Goal: Task Accomplishment & Management: Complete application form

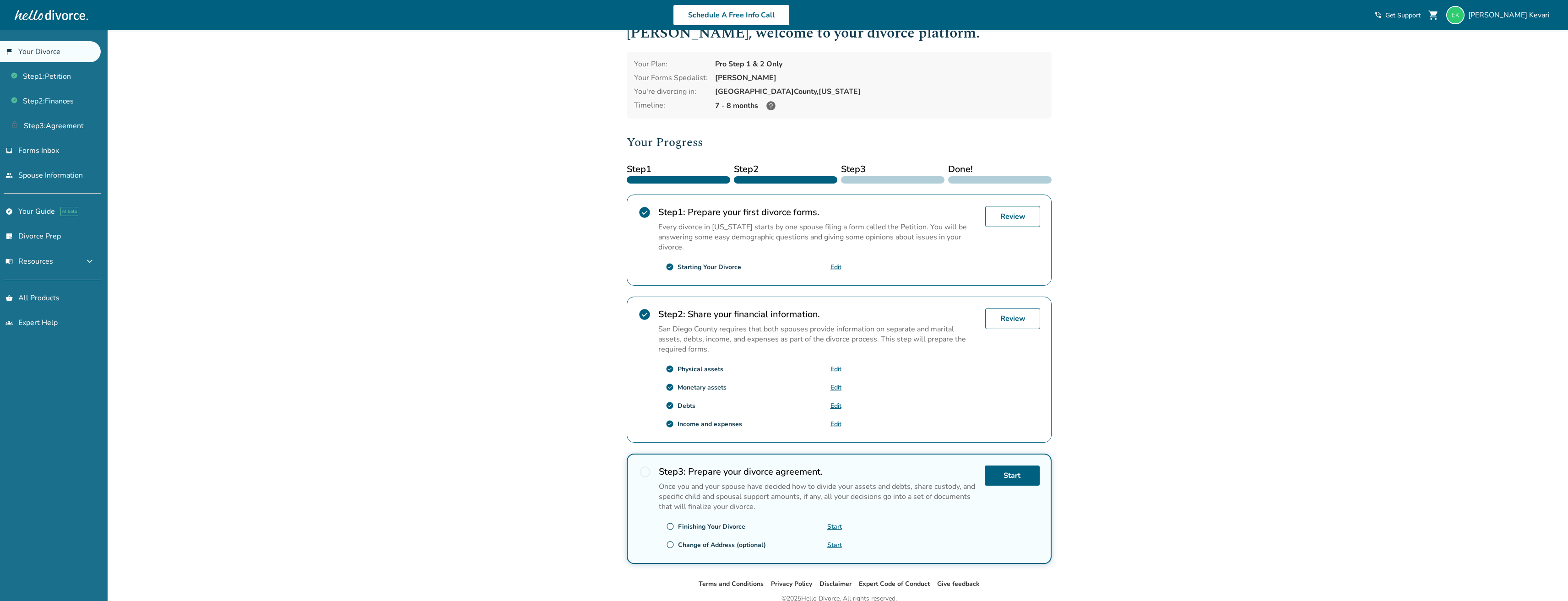
scroll to position [46, 0]
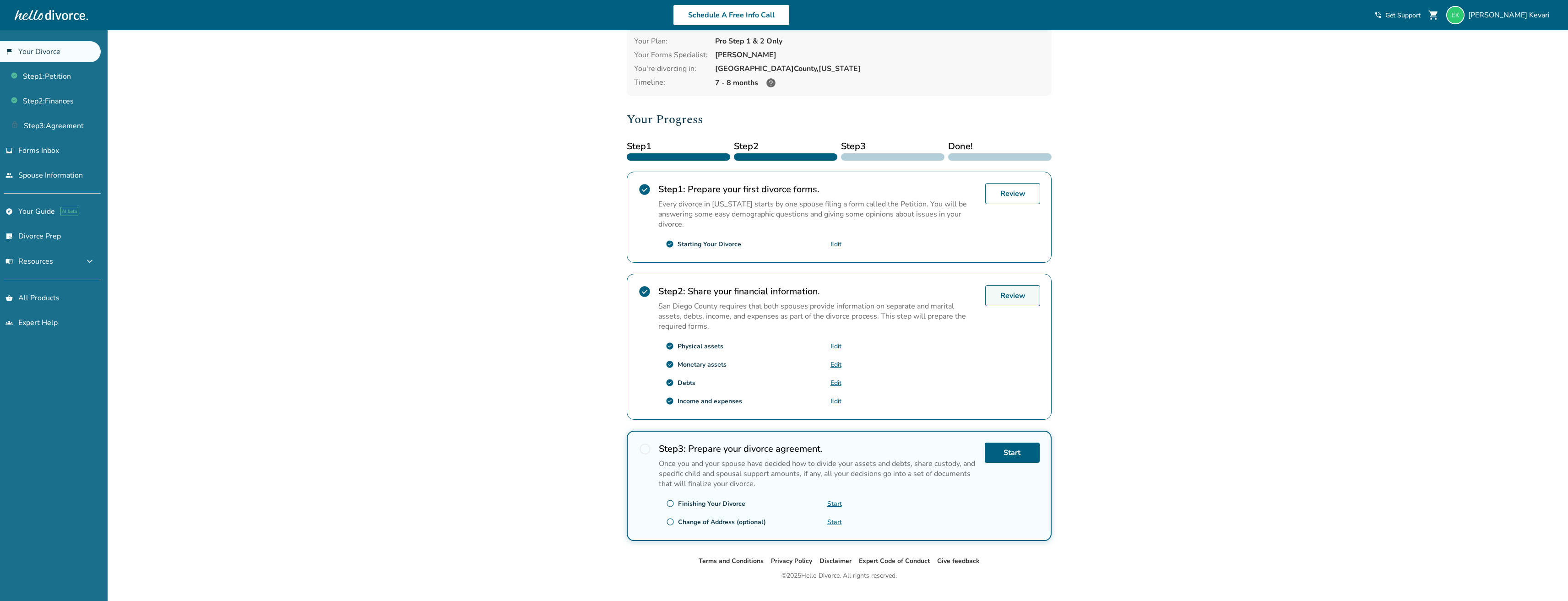
click at [1012, 296] on link "Review" at bounding box center [1013, 296] width 55 height 21
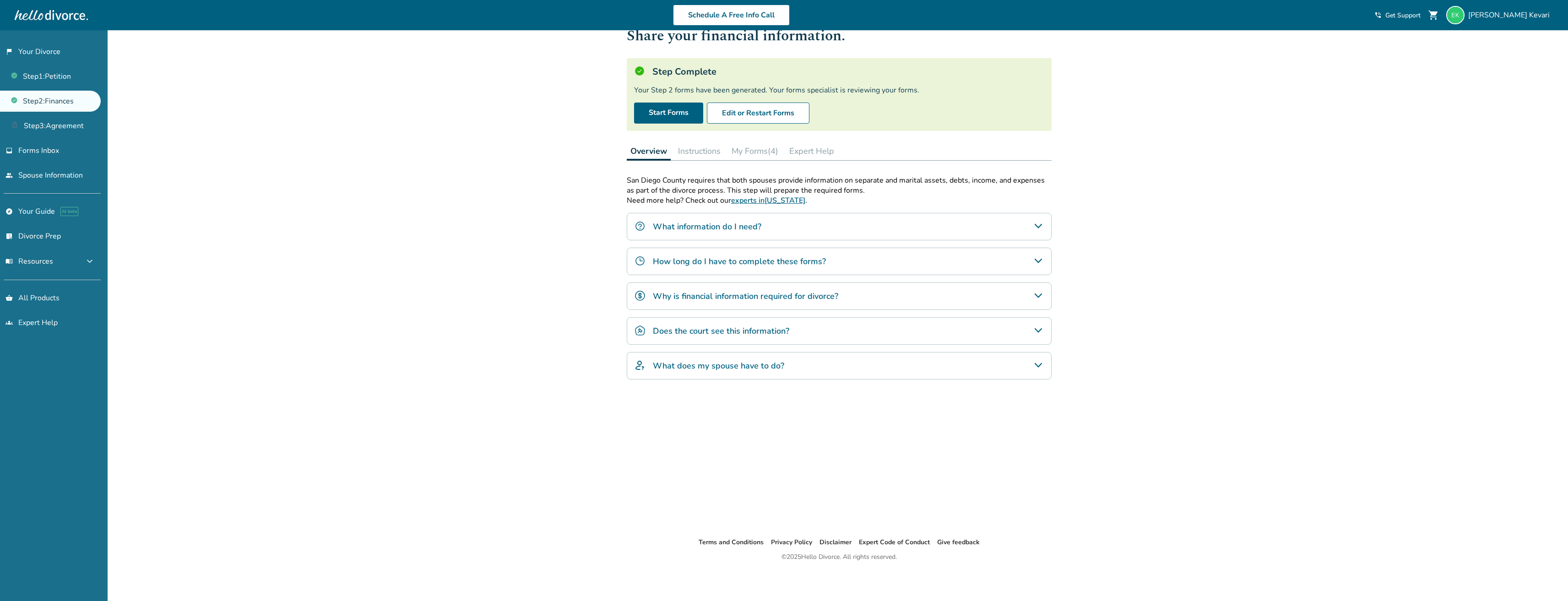
click at [757, 150] on button "My Forms (4)" at bounding box center [755, 151] width 54 height 18
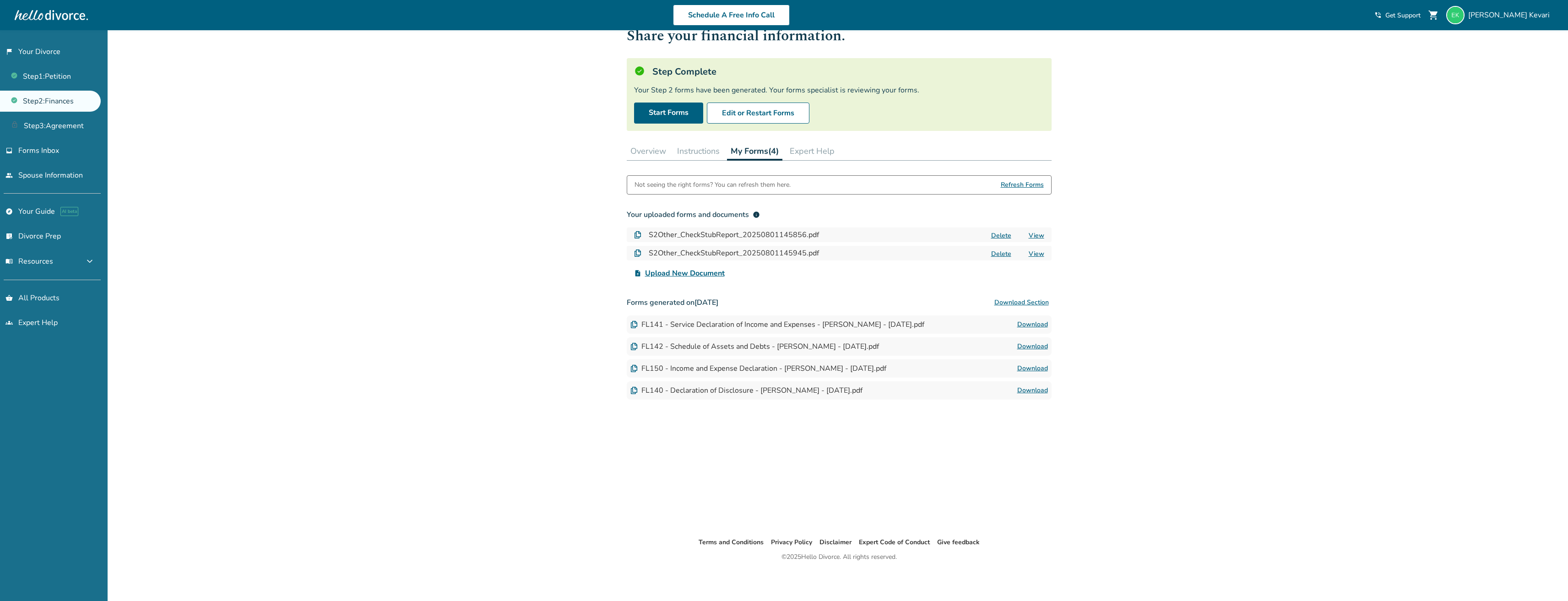
click at [655, 153] on button "Overview" at bounding box center [648, 151] width 43 height 18
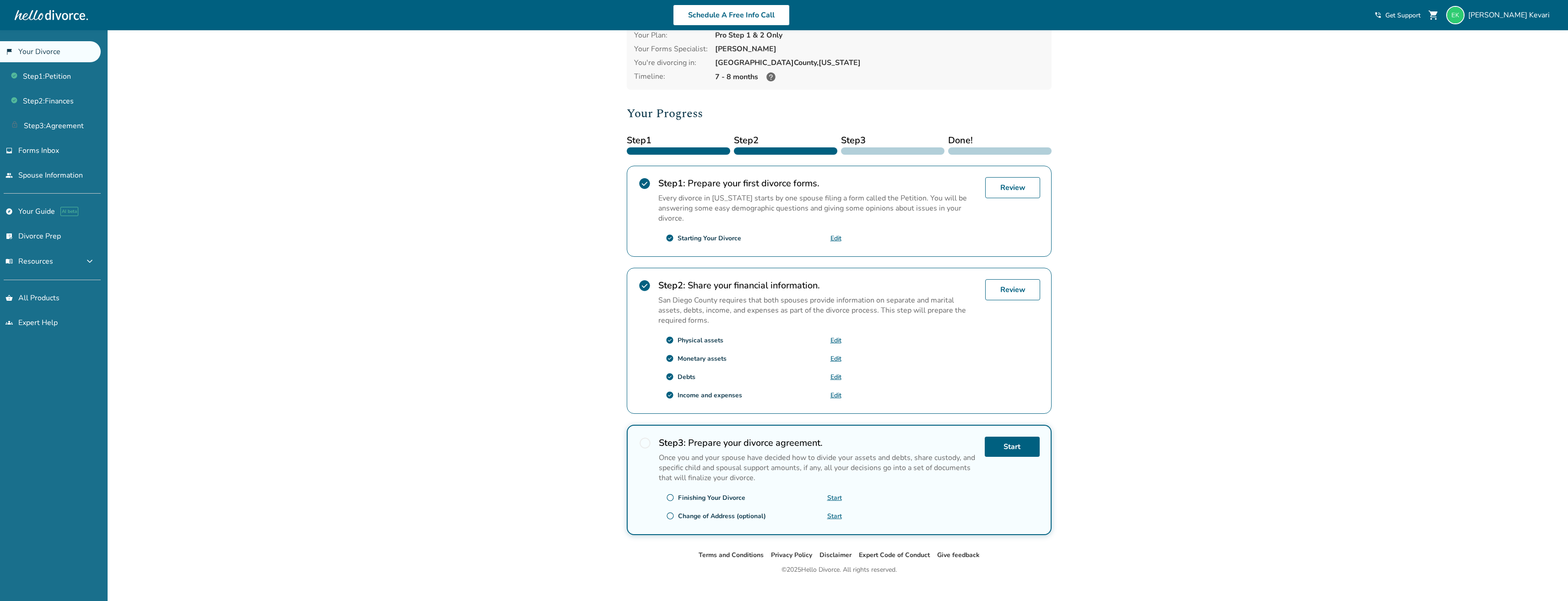
scroll to position [64, 0]
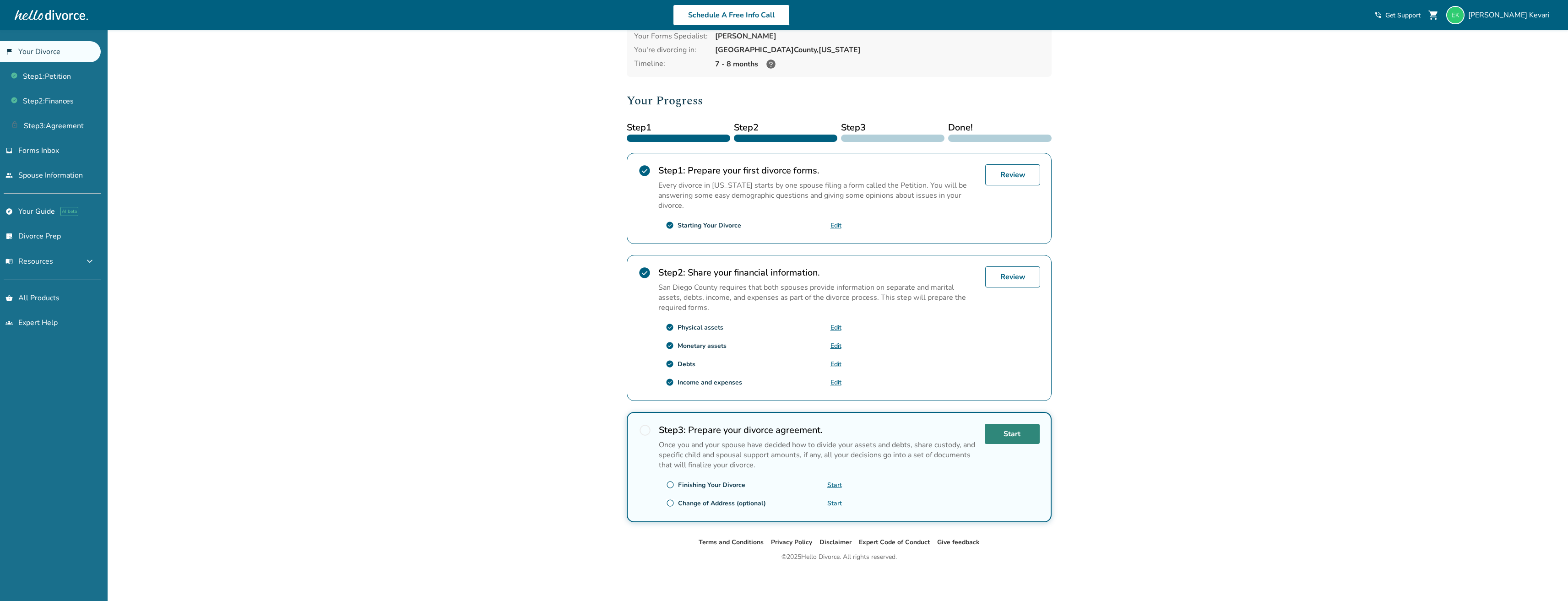
click at [1006, 440] on link "Start" at bounding box center [1012, 433] width 55 height 20
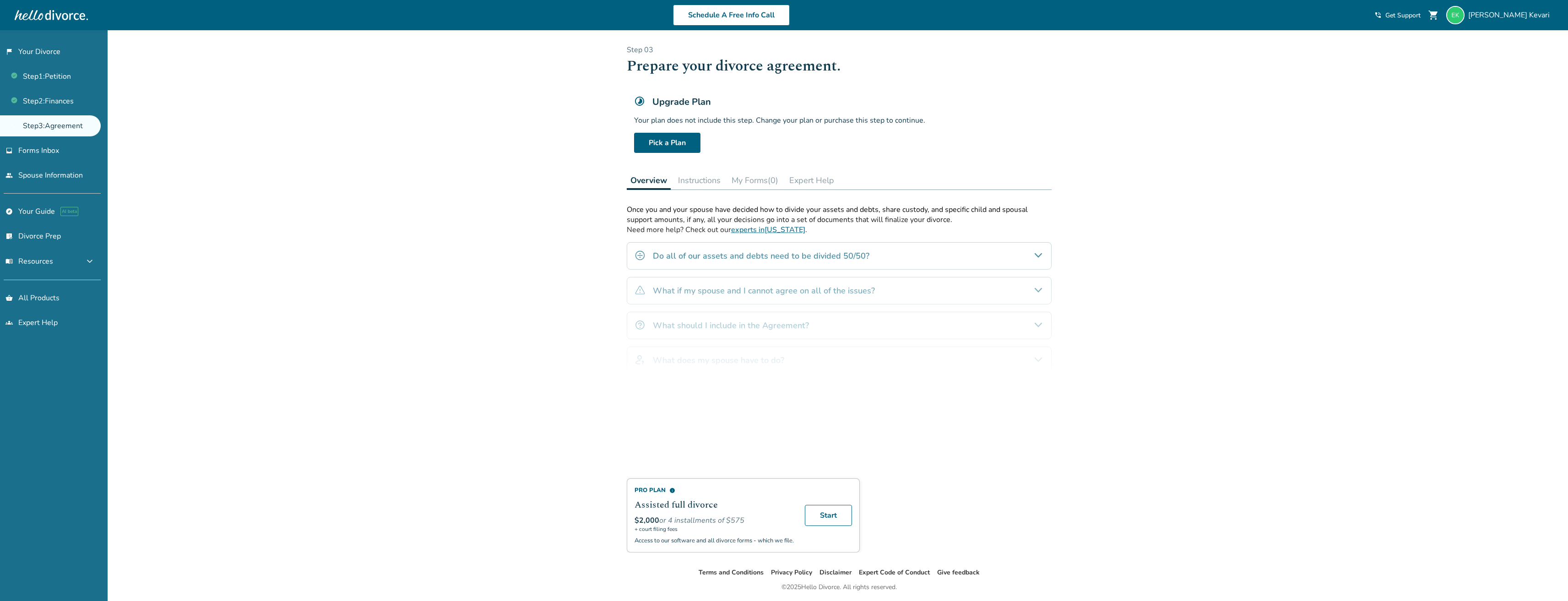
click at [719, 180] on button "Instructions" at bounding box center [699, 180] width 50 height 18
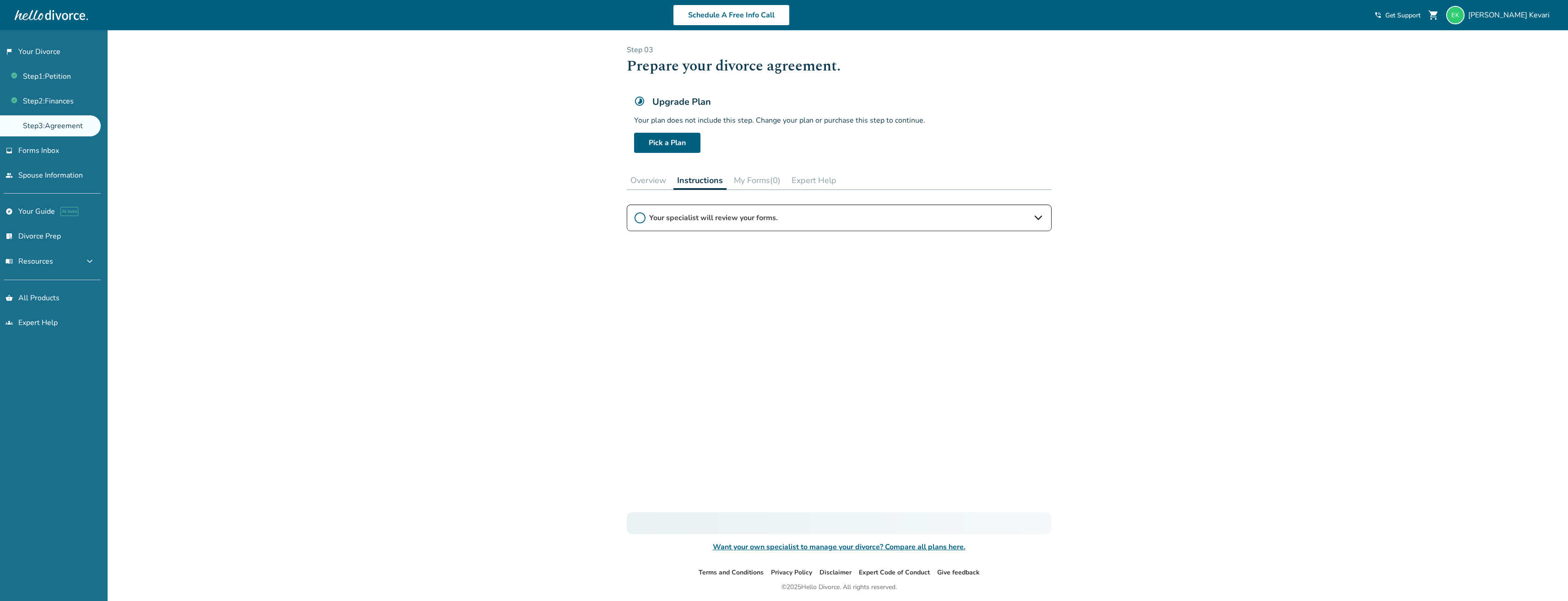
click at [757, 179] on button "My Forms (0)" at bounding box center [757, 180] width 54 height 18
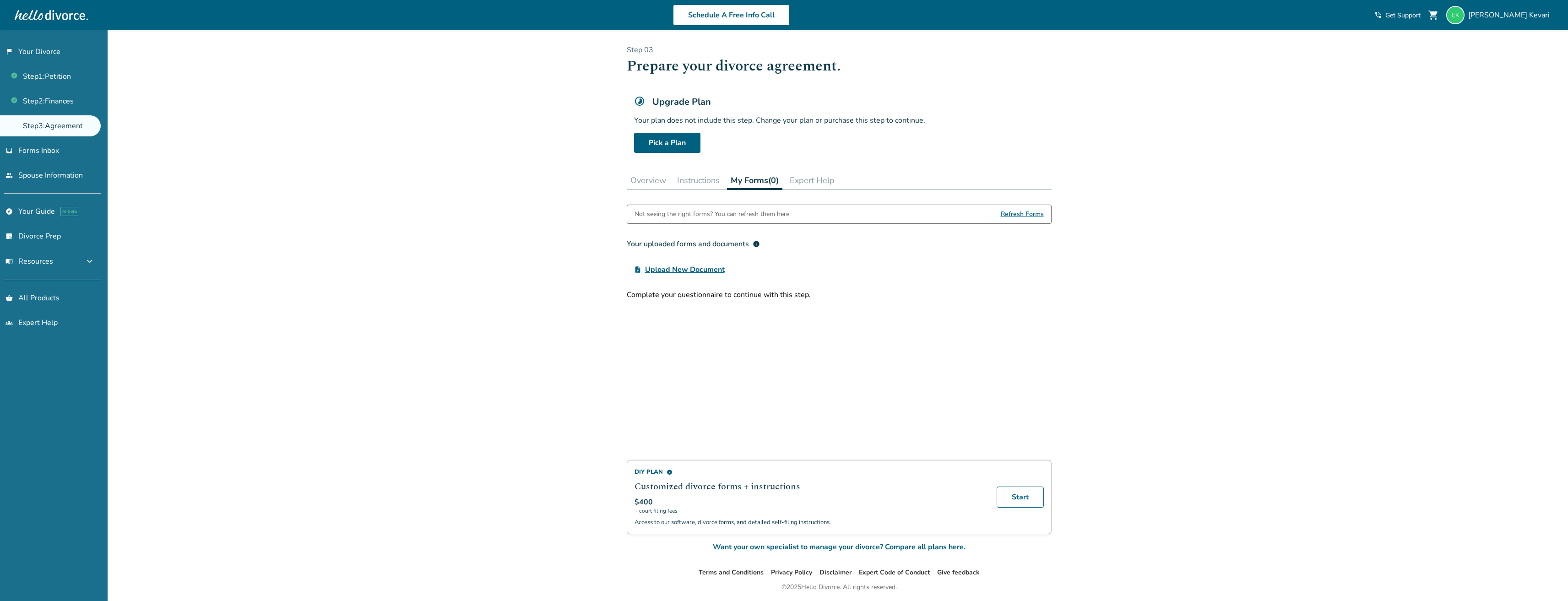
click at [702, 180] on button "Instructions" at bounding box center [698, 180] width 50 height 18
click at [638, 186] on button "Overview" at bounding box center [648, 180] width 43 height 18
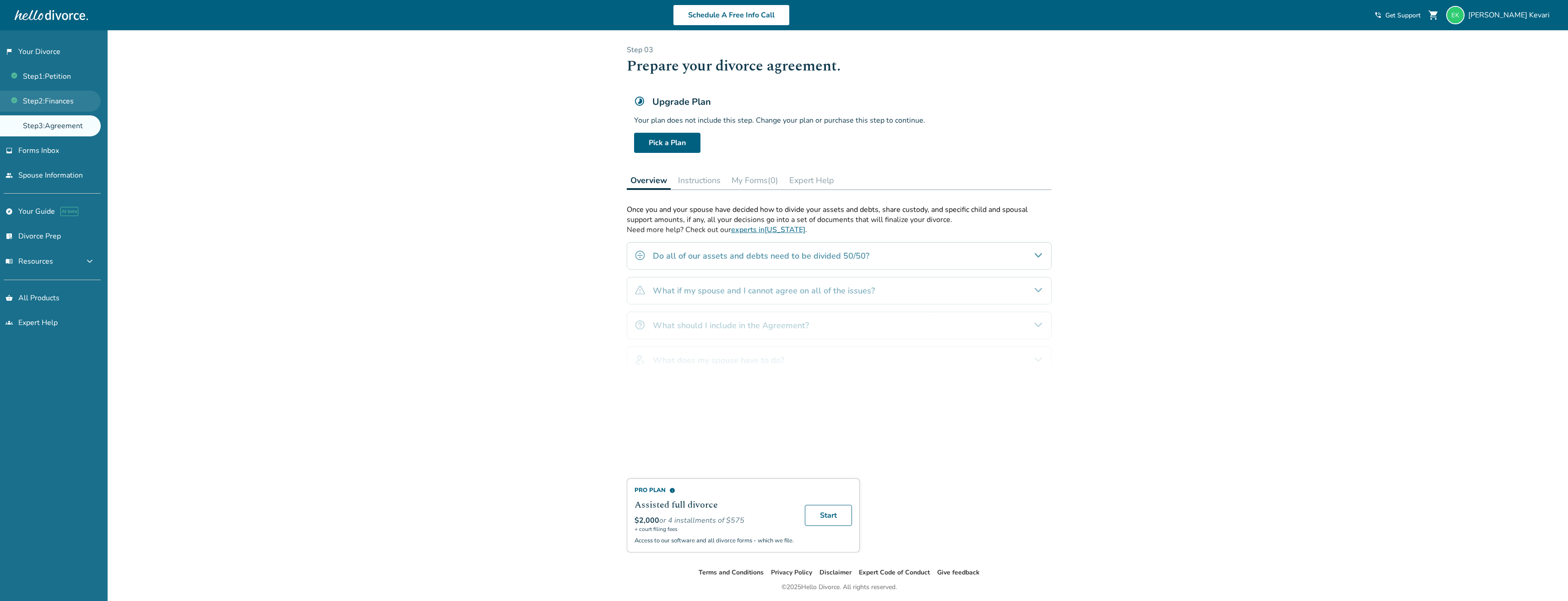
click at [68, 104] on link "Step 2 : Finances" at bounding box center [50, 101] width 100 height 21
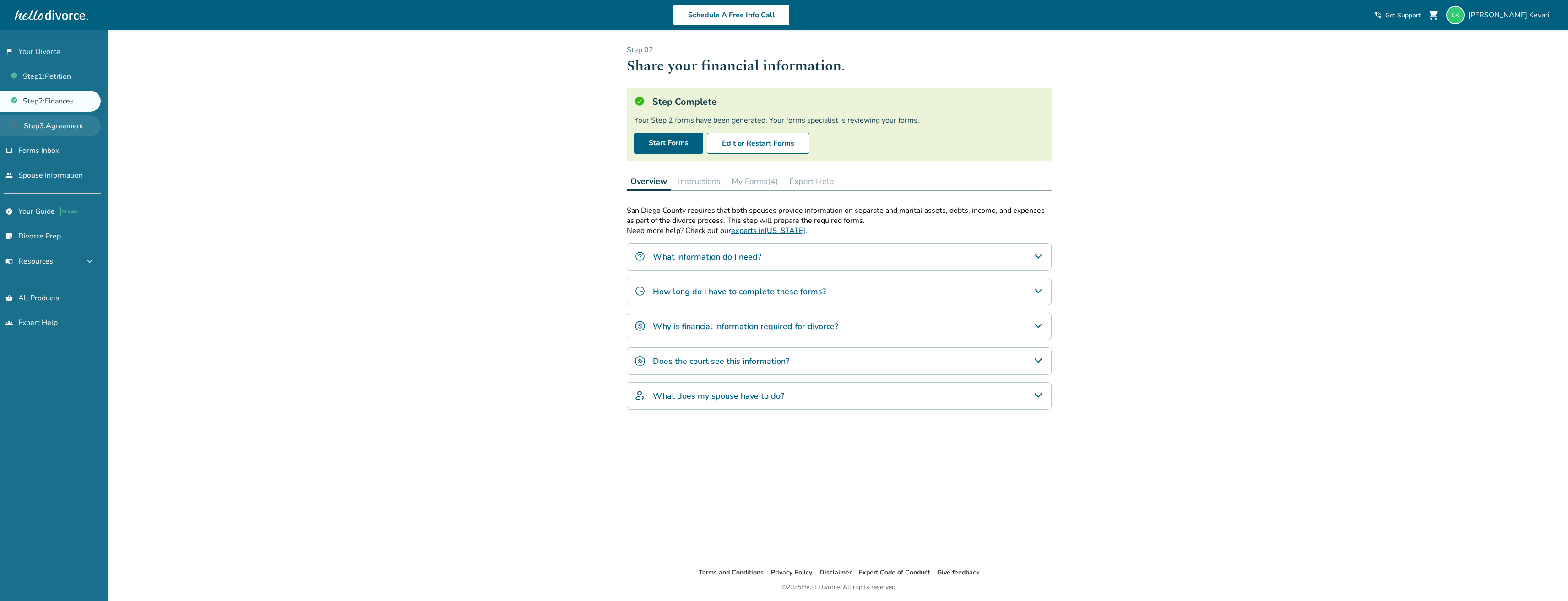
click at [59, 120] on link "Step 3 : Agreement" at bounding box center [50, 126] width 100 height 21
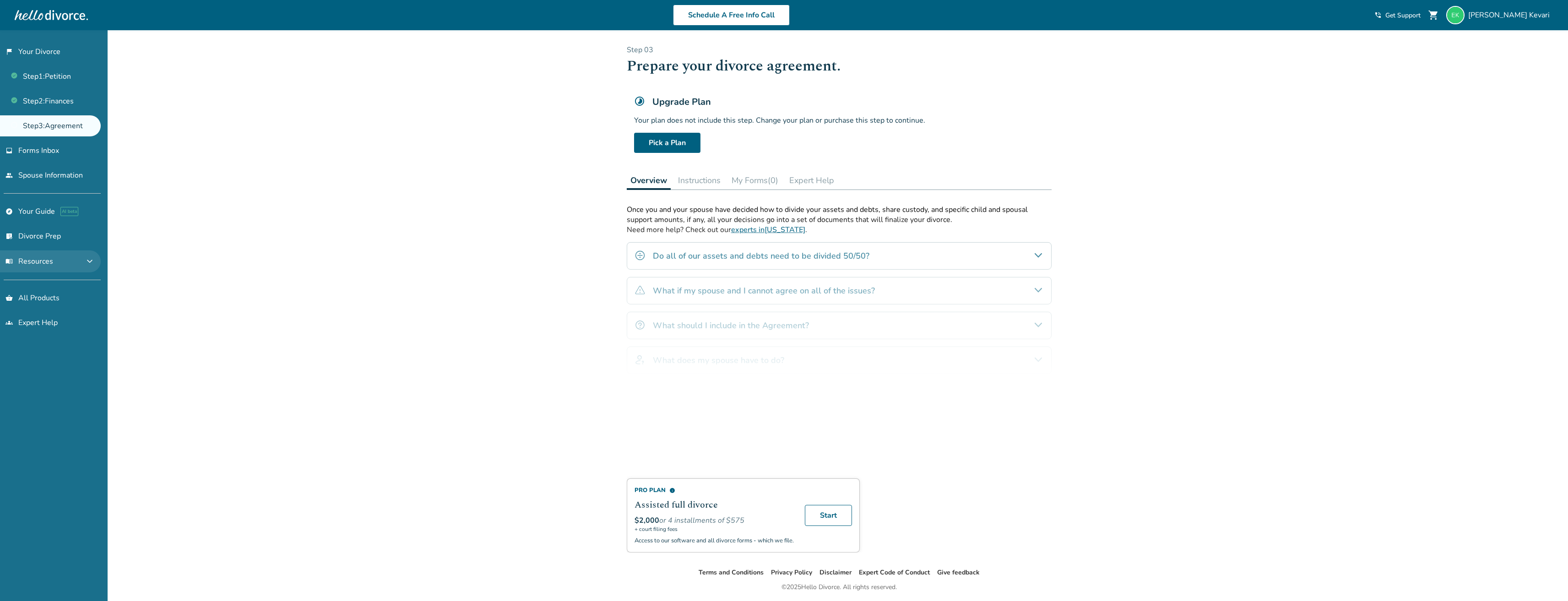
click at [65, 258] on button "menu_book Resources expand_more" at bounding box center [50, 261] width 100 height 22
click at [65, 258] on button "menu_book Resources expand_less" at bounding box center [50, 261] width 100 height 22
click at [69, 156] on link "inbox Forms Inbox" at bounding box center [50, 150] width 100 height 21
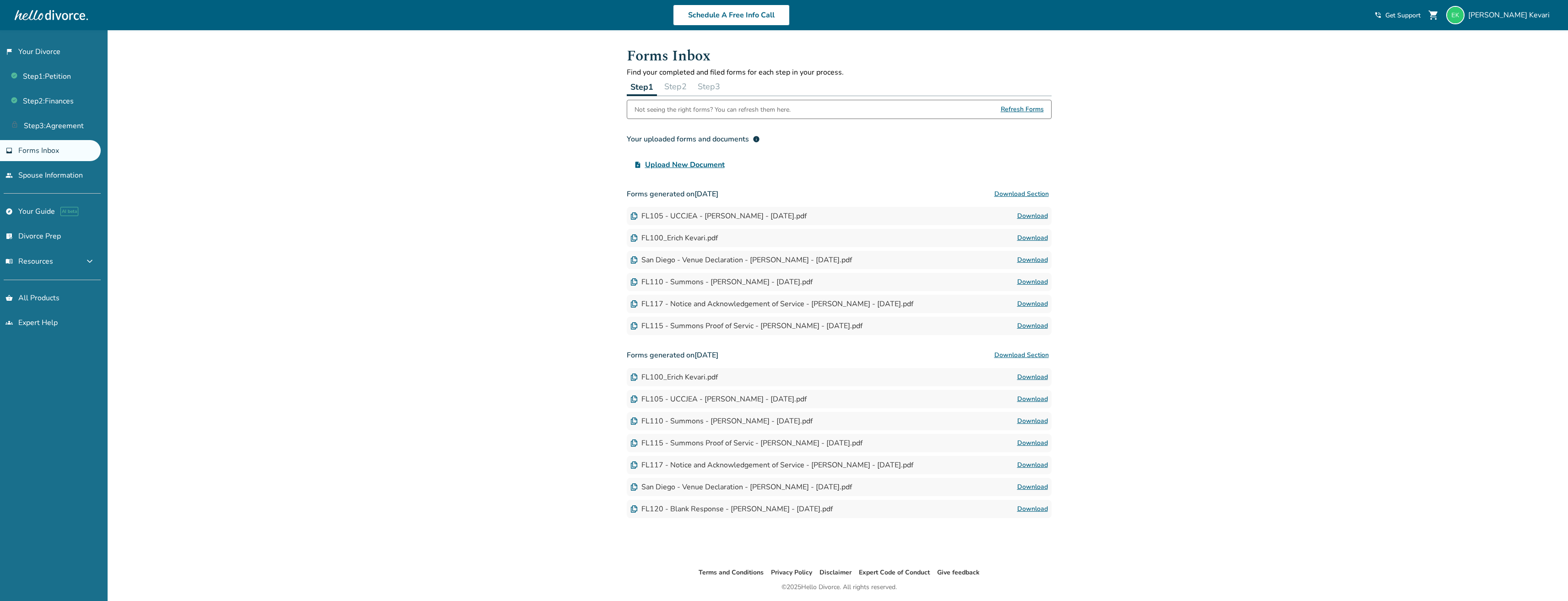
click at [699, 89] on button "Step 3" at bounding box center [709, 86] width 30 height 18
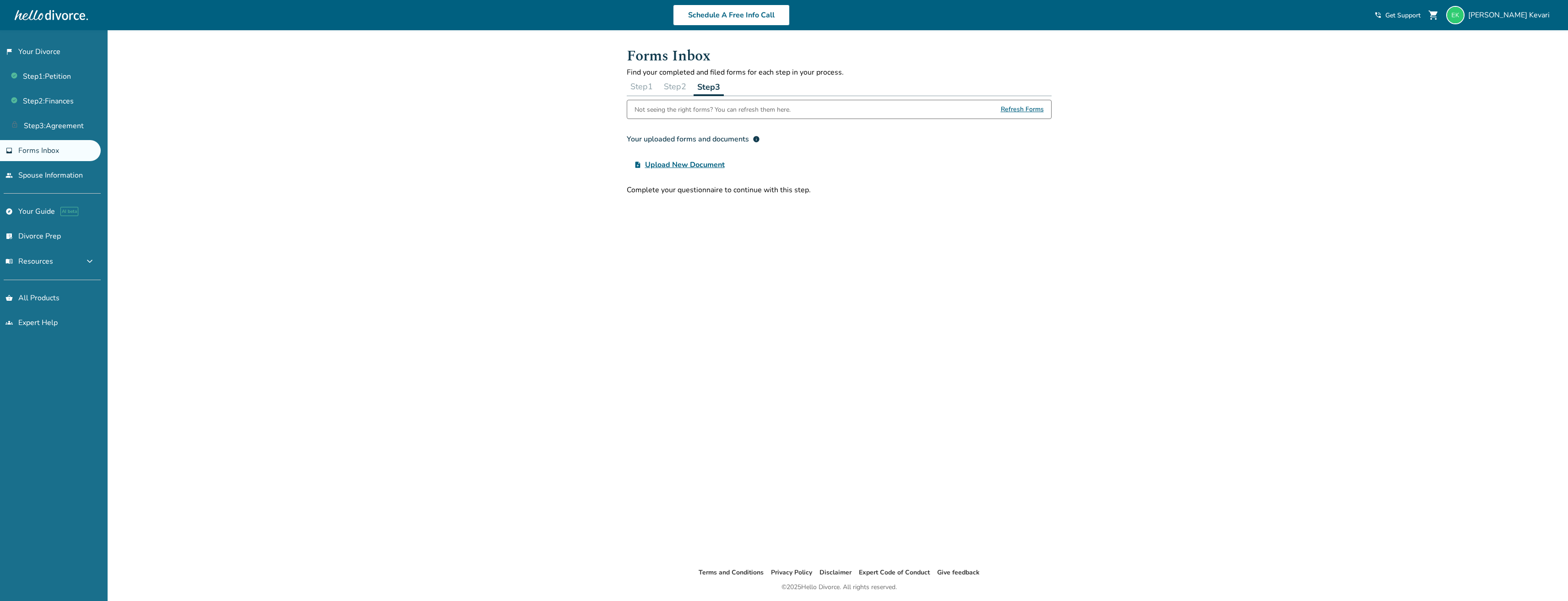
click at [688, 87] on button "Step 2" at bounding box center [675, 86] width 30 height 18
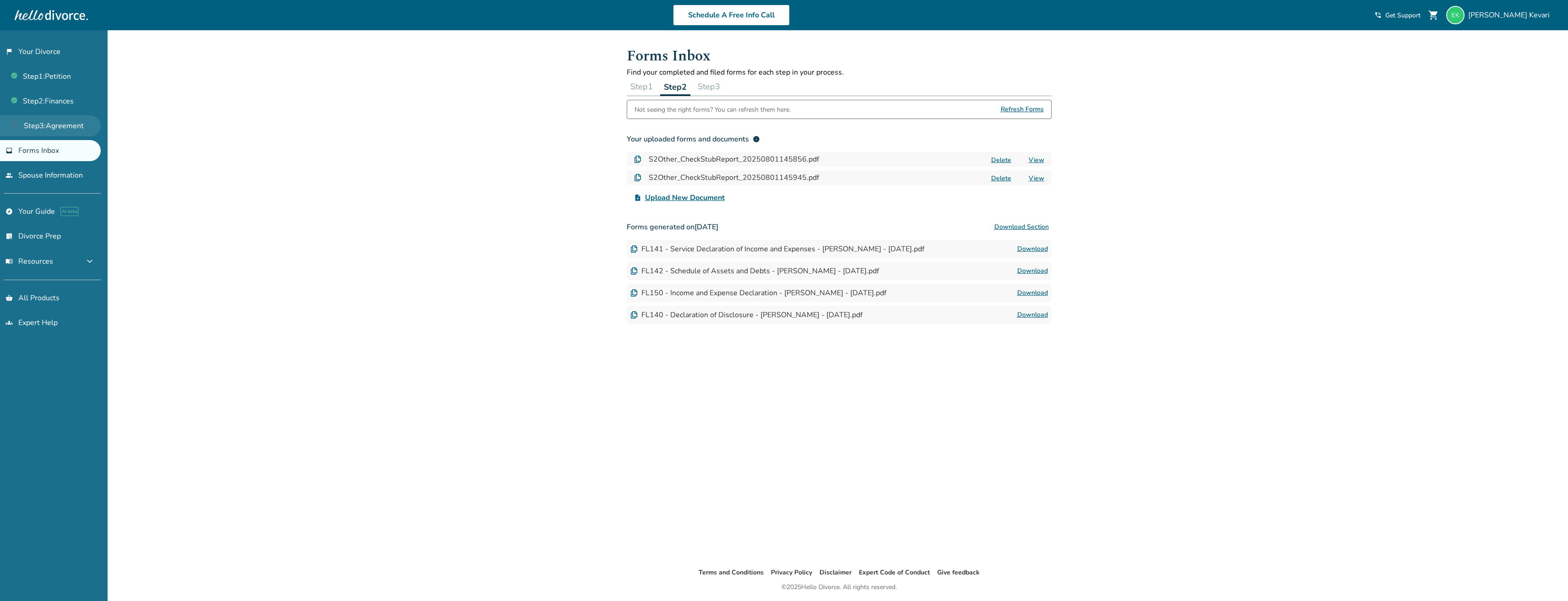
click at [58, 125] on link "Step 3 : Agreement" at bounding box center [50, 126] width 100 height 21
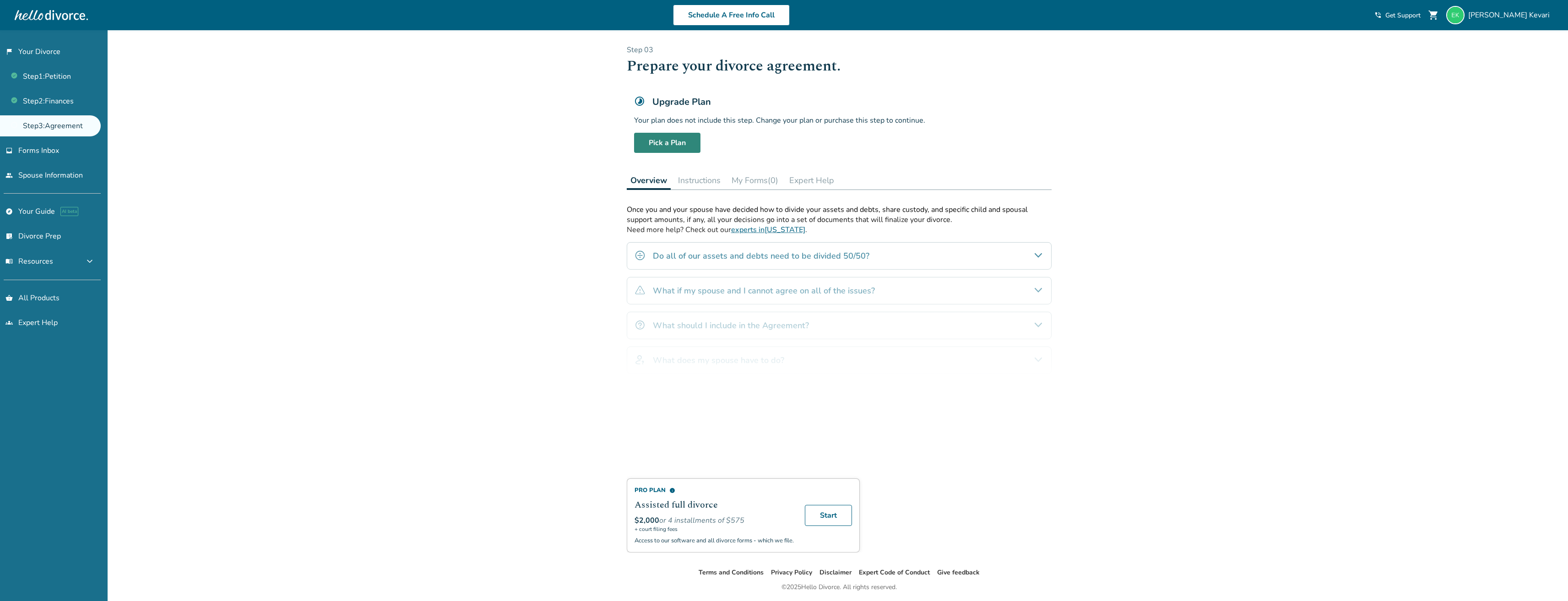
click at [661, 147] on link "Pick a Plan" at bounding box center [667, 142] width 66 height 20
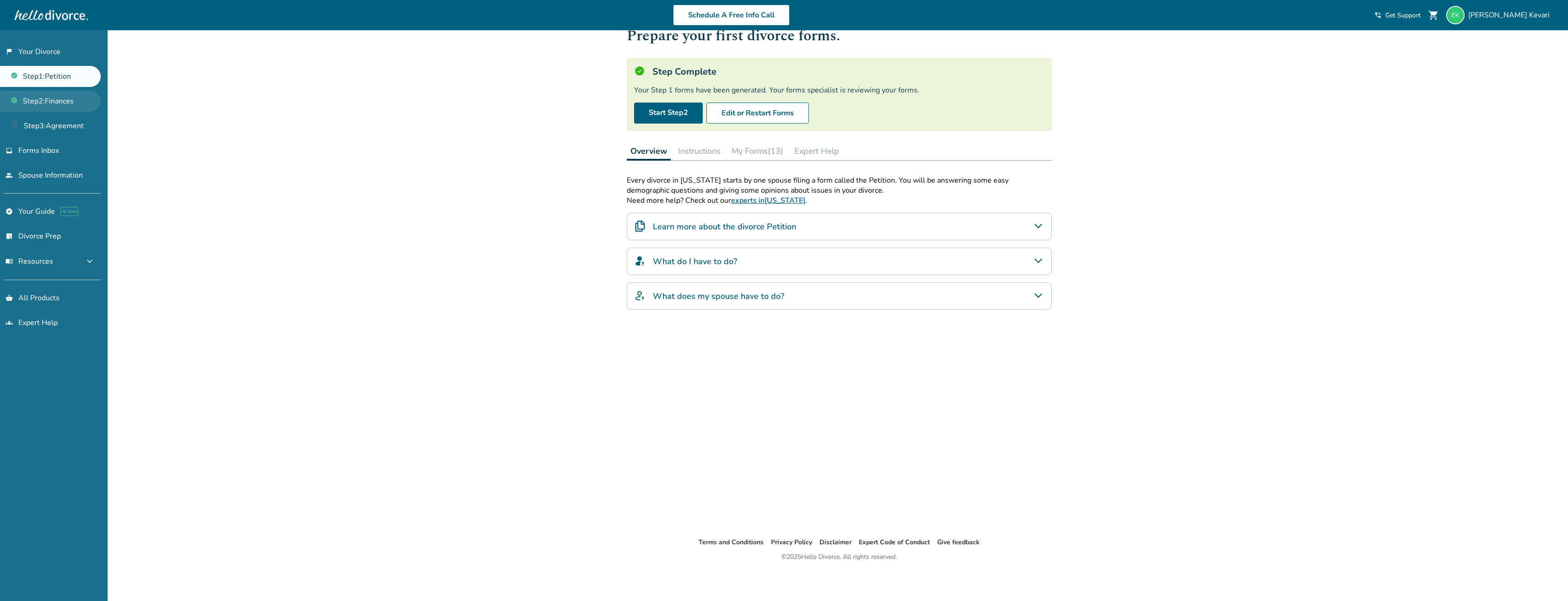
click at [61, 100] on link "Step 2 : Finances" at bounding box center [50, 101] width 100 height 21
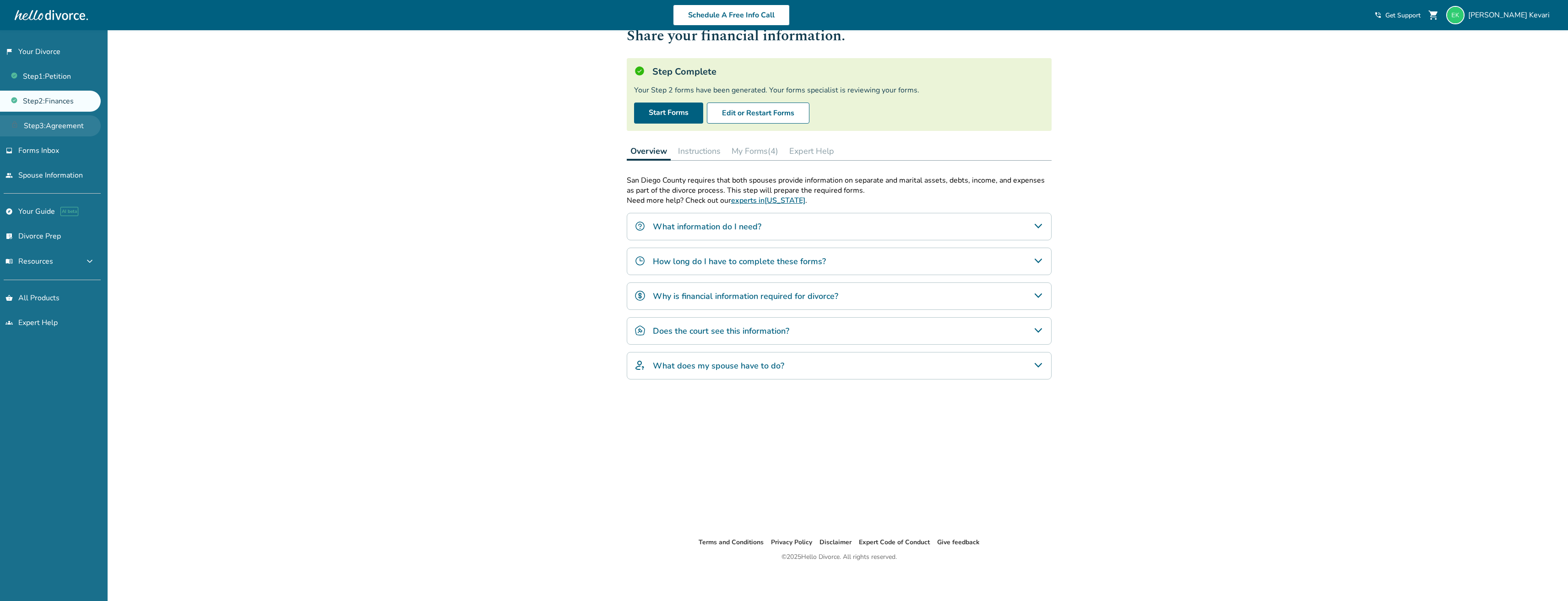
click at [61, 125] on link "Step 3 : Agreement" at bounding box center [50, 126] width 100 height 21
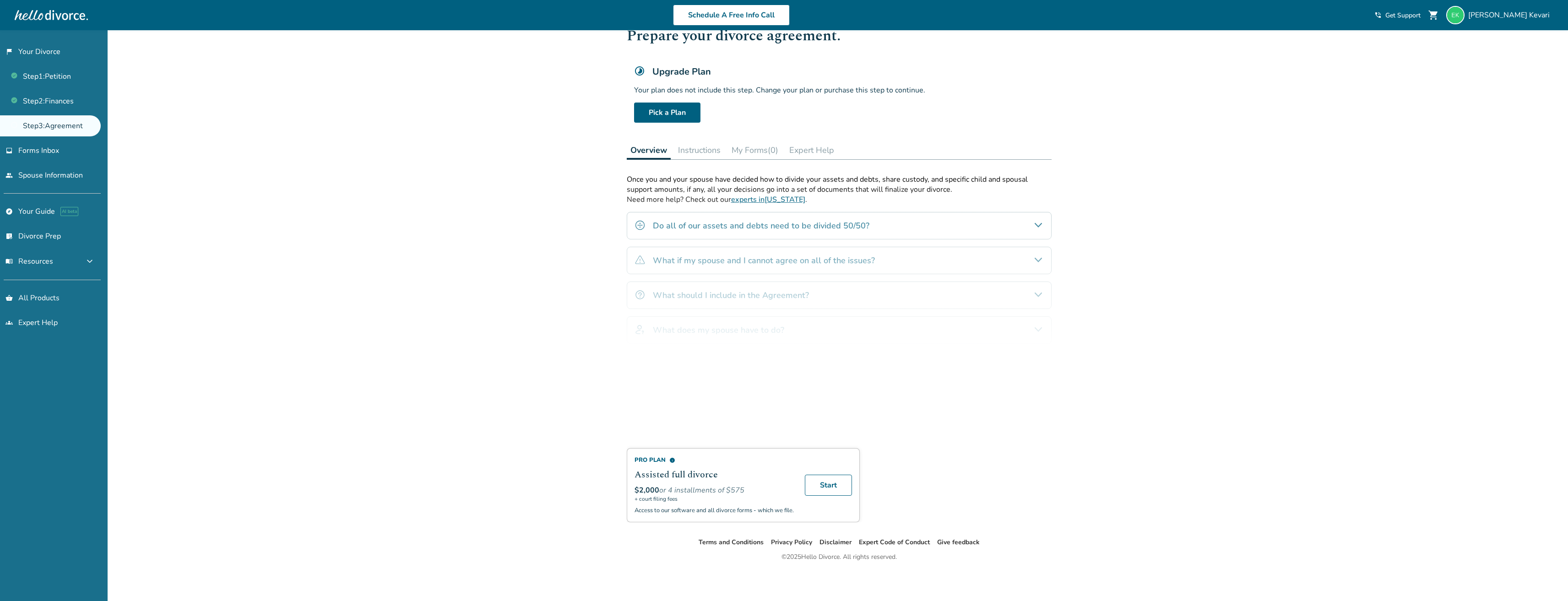
click at [1414, 474] on div "Added to cart Step 0 3 Prepare your divorce agreement. Upgrade Plan Your plan d…" at bounding box center [784, 300] width 1568 height 601
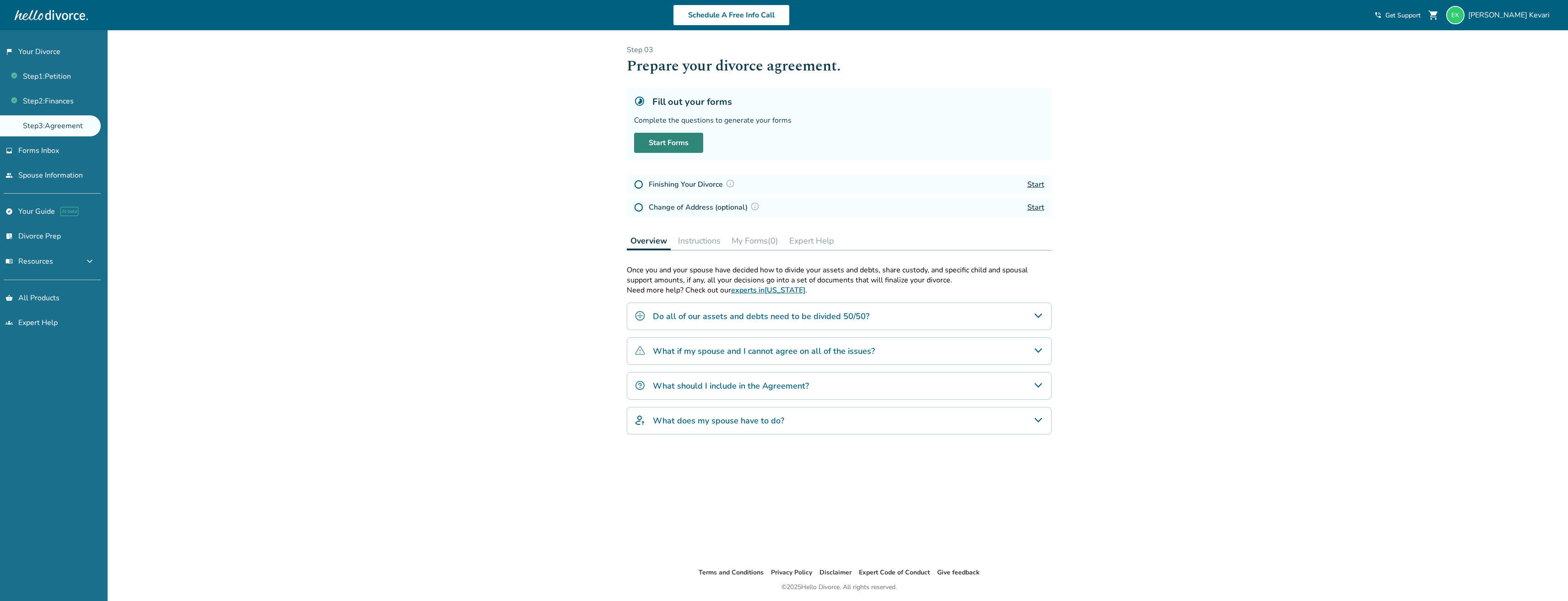
click at [688, 141] on link "Start Forms" at bounding box center [669, 142] width 69 height 20
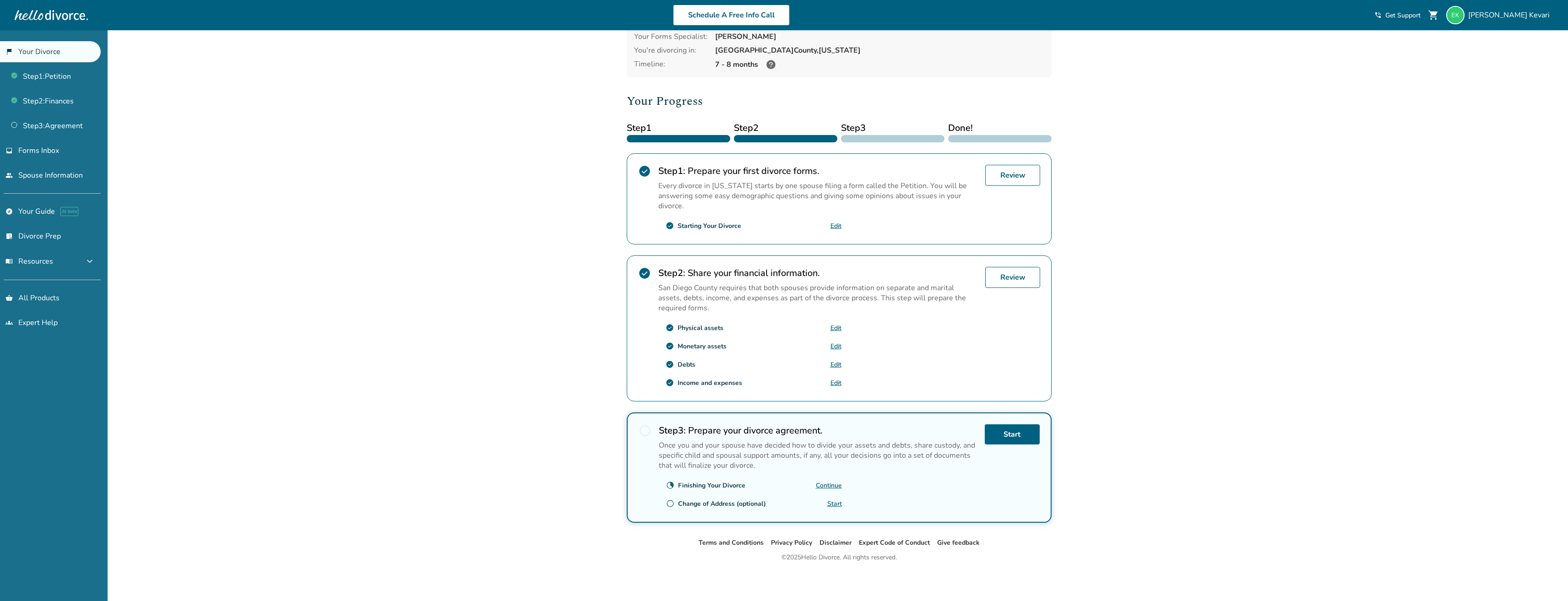
scroll to position [64, 0]
